Goal: Task Accomplishment & Management: Manage account settings

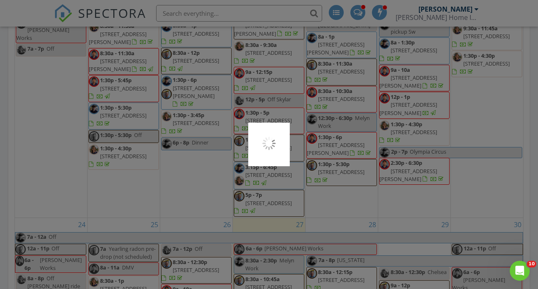
scroll to position [933, 0]
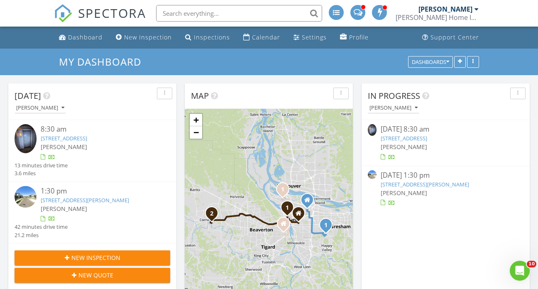
scroll to position [673, 538]
click at [411, 186] on link "[STREET_ADDRESS][PERSON_NAME]" at bounding box center [425, 184] width 88 height 7
click at [411, 137] on link "922 NW 11th Ave 807, Portland, OR 97209" at bounding box center [404, 138] width 46 height 7
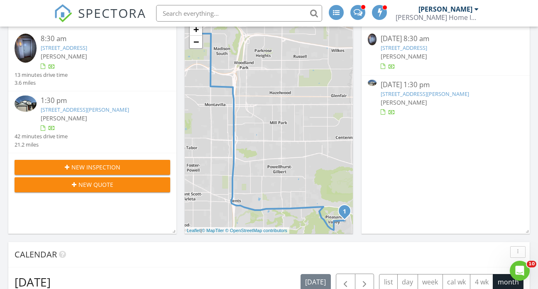
click at [416, 95] on link "[STREET_ADDRESS][PERSON_NAME]" at bounding box center [425, 93] width 88 height 7
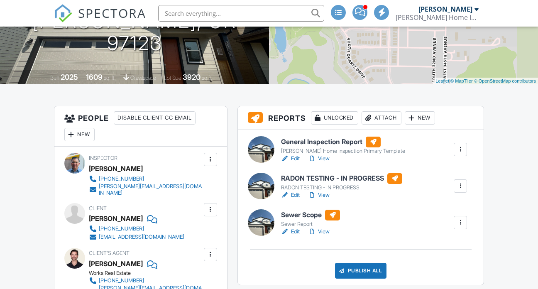
scroll to position [137, 0]
click at [291, 231] on link "Edit" at bounding box center [290, 231] width 19 height 8
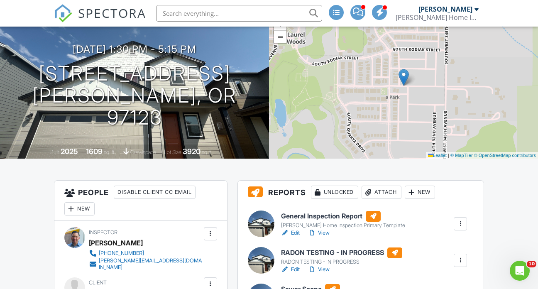
scroll to position [116, 0]
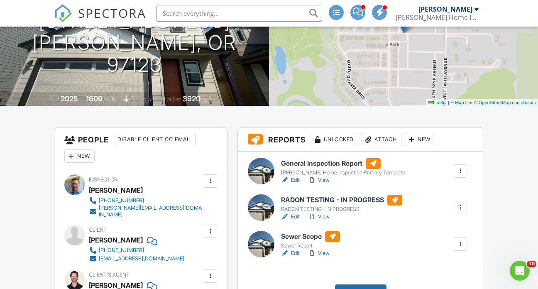
click at [326, 181] on link "View" at bounding box center [319, 180] width 22 height 8
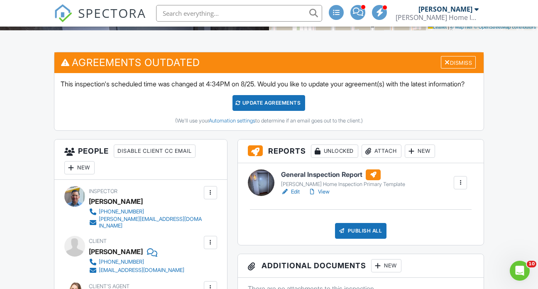
scroll to position [192, 0]
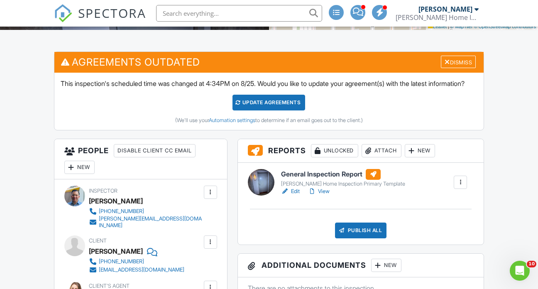
click at [325, 196] on link "View" at bounding box center [319, 191] width 22 height 8
